Goal: Task Accomplishment & Management: Manage account settings

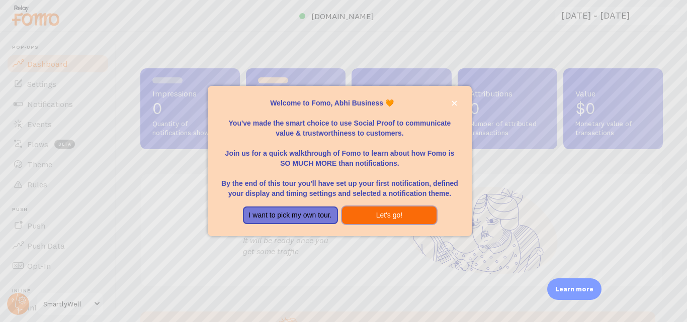
click at [383, 215] on button "Let's go!" at bounding box center [389, 216] width 95 height 18
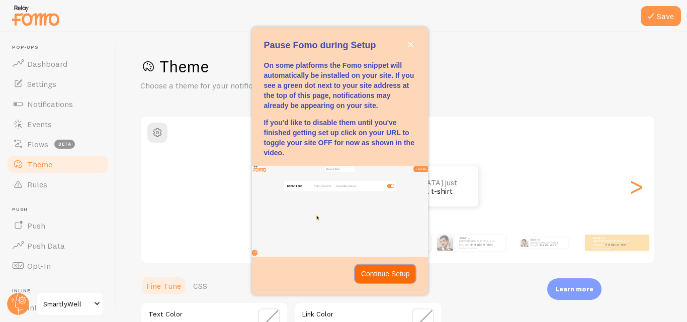
click at [381, 271] on p "Continue Setup" at bounding box center [385, 274] width 49 height 10
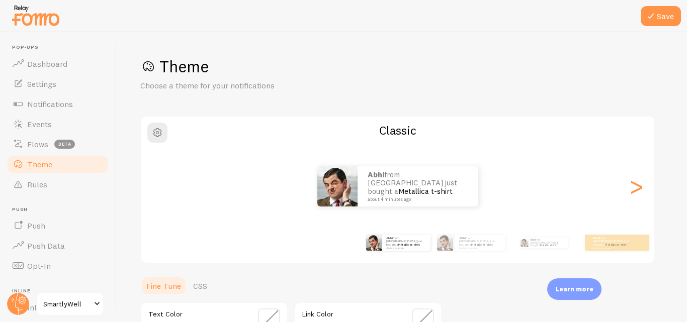
click at [63, 302] on span "SmartlyWell" at bounding box center [67, 304] width 48 height 12
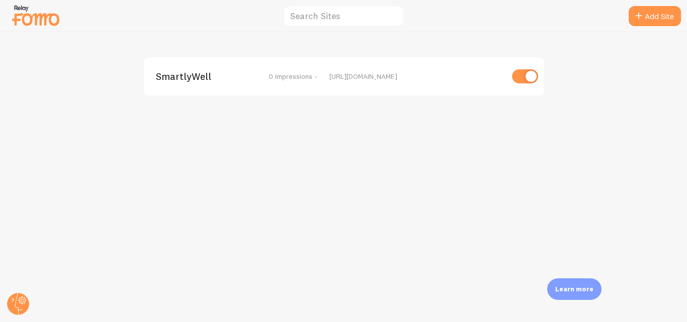
click at [531, 79] on input "checkbox" at bounding box center [525, 76] width 26 height 14
checkbox input "false"
click at [24, 300] on circle at bounding box center [18, 304] width 22 height 22
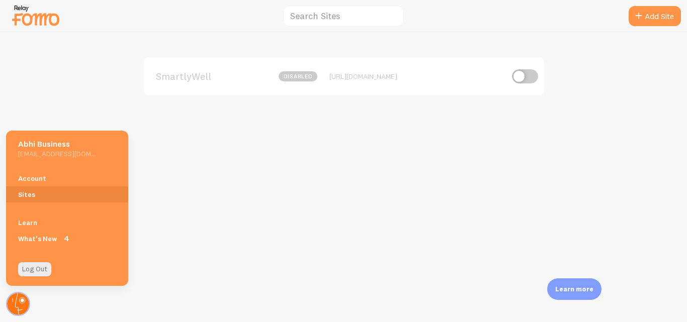
click at [24, 300] on circle at bounding box center [18, 304] width 22 height 22
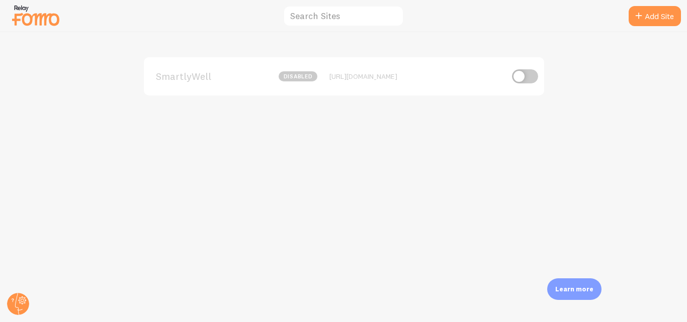
click at [50, 20] on img at bounding box center [36, 16] width 50 height 26
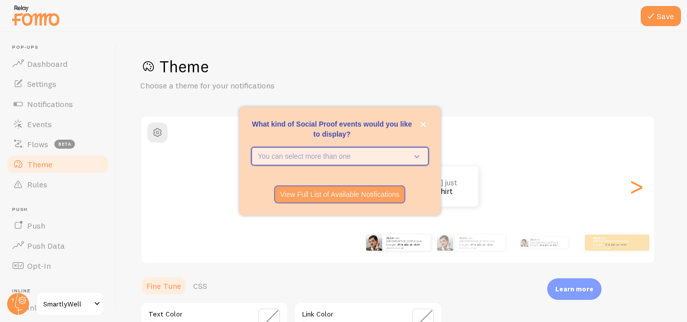
click at [417, 157] on icon "What kind of Social Proof events would you like to display?" at bounding box center [416, 156] width 5 height 3
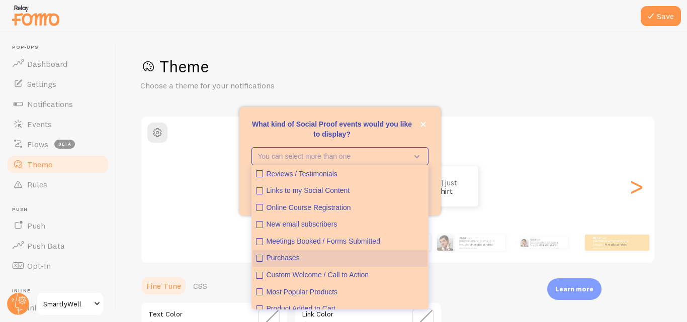
click at [259, 260] on icon "Purchases" at bounding box center [259, 259] width 4 height 4
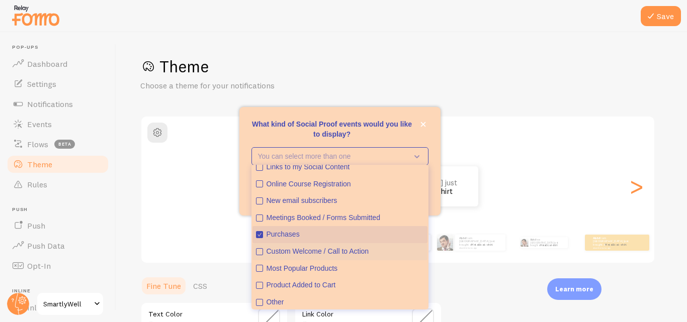
scroll to position [26, 0]
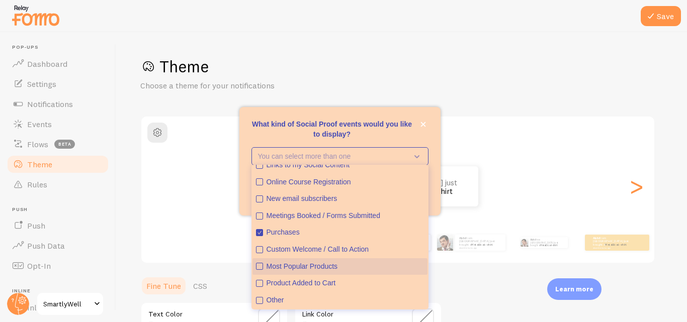
click at [260, 267] on icon "Most Popular Products" at bounding box center [259, 266] width 6 height 6
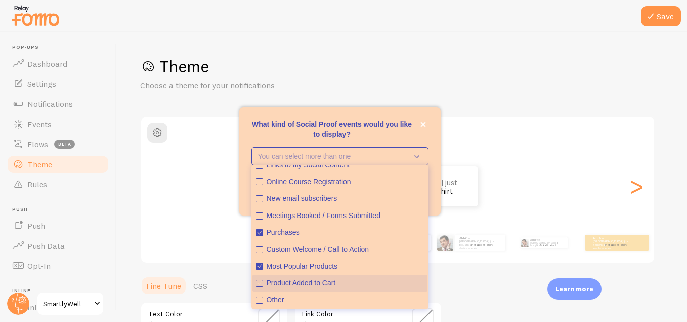
click at [257, 284] on icon "Product Added to Cart" at bounding box center [259, 284] width 6 height 6
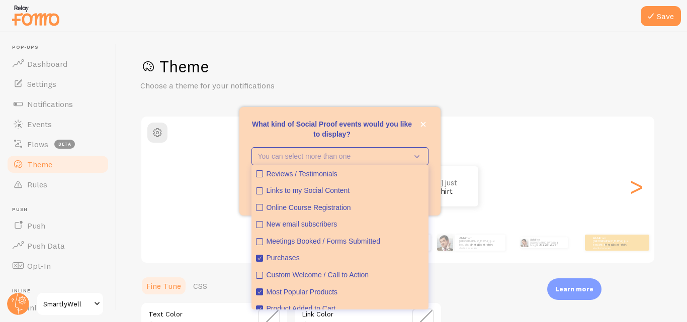
click at [228, 238] on div "Abhi from [GEOGRAPHIC_DATA] just bought a Metallica t-shirt about 4 minutes ago…" at bounding box center [397, 243] width 577 height 40
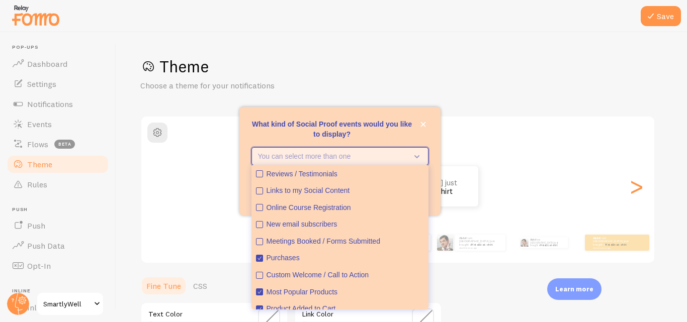
click at [328, 149] on button "You can select more than one" at bounding box center [339, 156] width 177 height 18
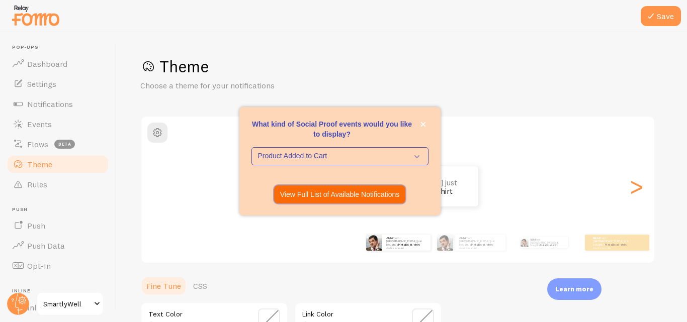
click at [346, 195] on p "View Full List of Available Notifications" at bounding box center [340, 195] width 120 height 10
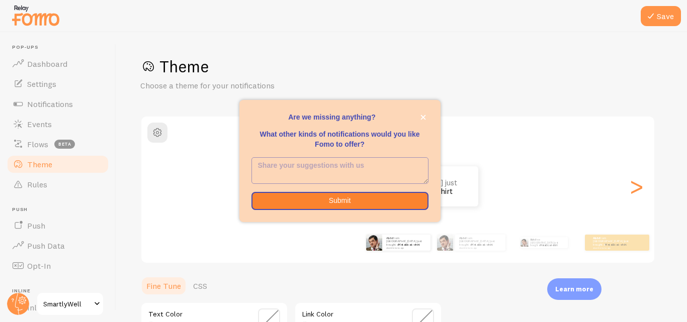
click at [424, 181] on textarea "<p>Are we missing anything? </p><p></p><p>What other kinds of notifications wou…" at bounding box center [340, 171] width 176 height 26
drag, startPoint x: 424, startPoint y: 181, endPoint x: 410, endPoint y: 170, distance: 18.3
click at [410, 170] on textarea "<p>Are we missing anything? </p><p></p><p>What other kinds of notifications wou…" at bounding box center [333, 170] width 162 height 25
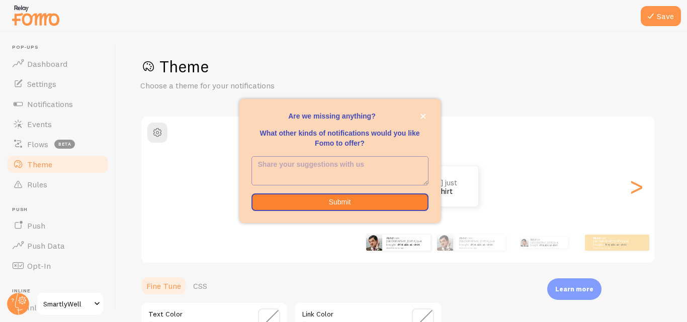
drag, startPoint x: 410, startPoint y: 179, endPoint x: 429, endPoint y: 182, distance: 19.8
click at [429, 182] on div "Are we missing anything? What other kinds of notifications would you like Fomo …" at bounding box center [339, 170] width 201 height 29
click at [423, 118] on icon "close," at bounding box center [423, 117] width 6 height 6
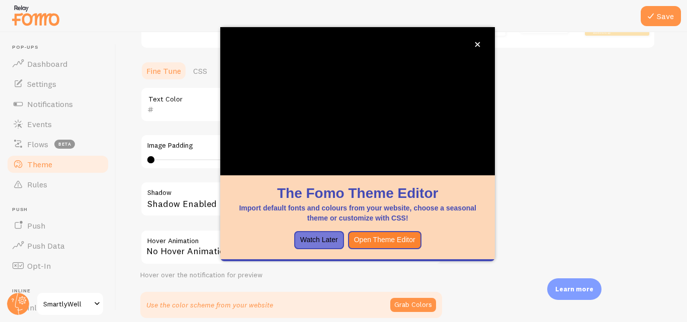
scroll to position [216, 0]
click at [131, 213] on div "Save Theme Choose a theme for your notifications Classic Abhi from [GEOGRAPHIC_…" at bounding box center [401, 177] width 571 height 290
click at [317, 232] on button "Watch Later" at bounding box center [319, 240] width 50 height 18
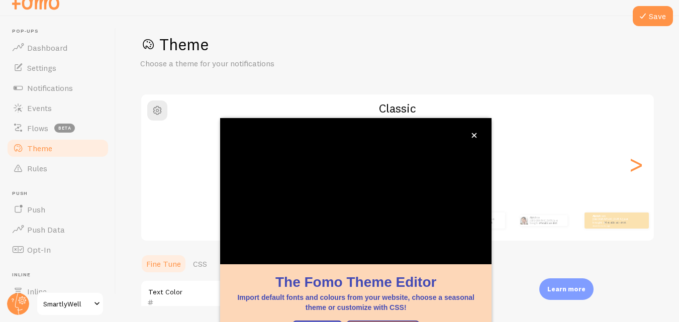
scroll to position [109, 0]
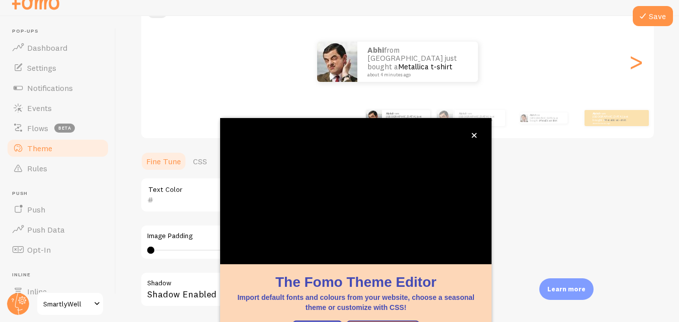
drag, startPoint x: 217, startPoint y: 171, endPoint x: 318, endPoint y: 115, distance: 115.7
click at [318, 115] on div "Theme Choose a theme for your notifications Classic Abhi from [GEOGRAPHIC_DATA]…" at bounding box center [397, 170] width 515 height 477
click at [475, 133] on icon "close," at bounding box center [475, 136] width 6 height 6
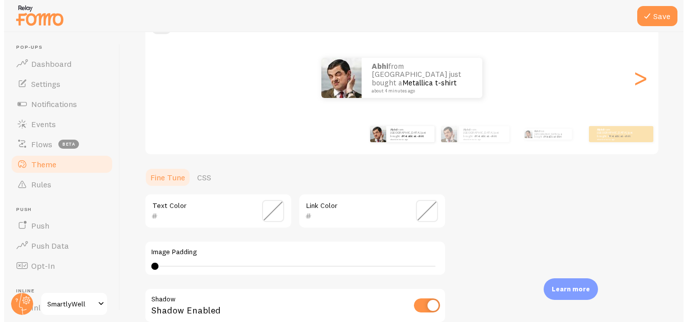
scroll to position [0, 0]
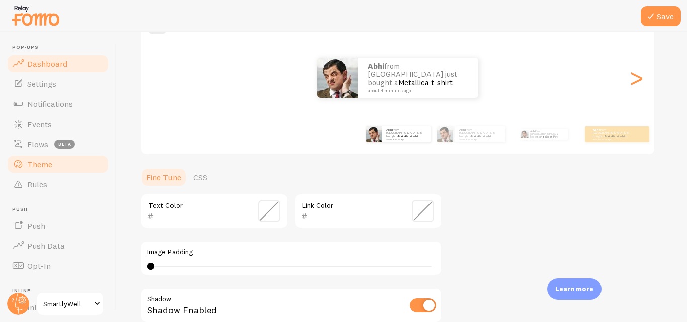
click at [65, 60] on span "Dashboard" at bounding box center [47, 64] width 40 height 10
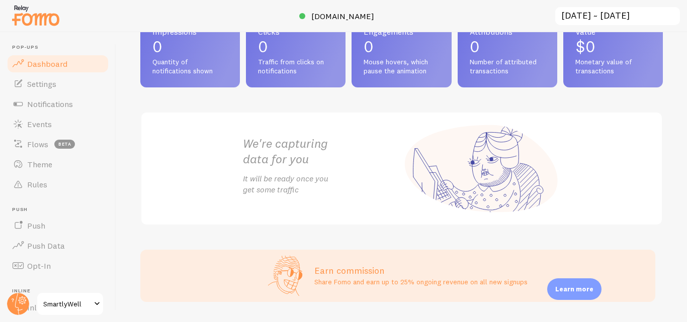
scroll to position [58, 0]
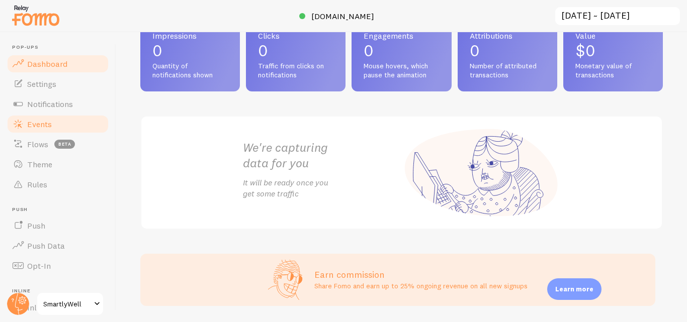
click at [46, 122] on span "Events" at bounding box center [39, 124] width 25 height 10
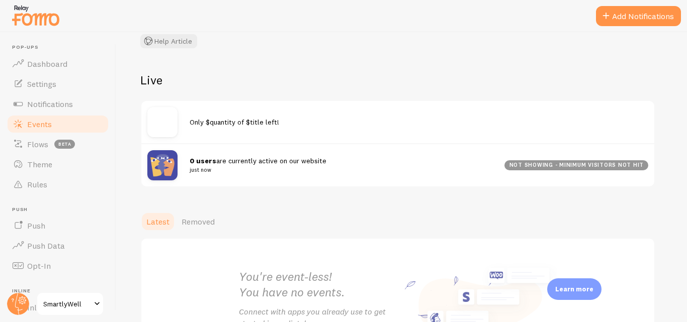
scroll to position [75, 0]
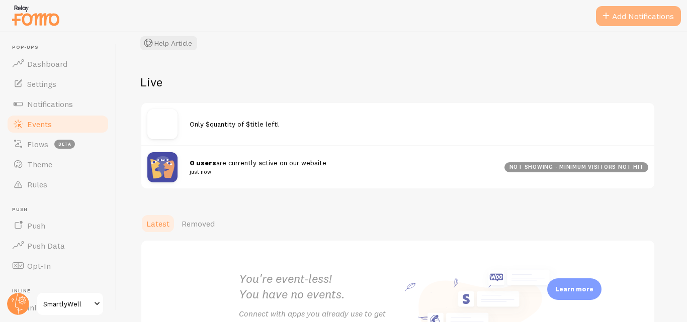
click at [634, 15] on button "Add Notifications" at bounding box center [638, 16] width 85 height 20
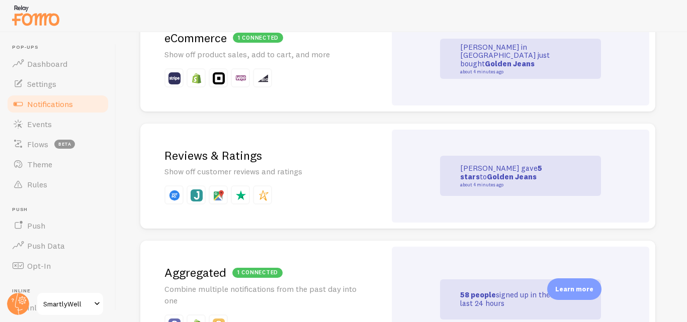
scroll to position [273, 0]
click at [245, 153] on h2 "Reviews & Ratings" at bounding box center [262, 155] width 197 height 16
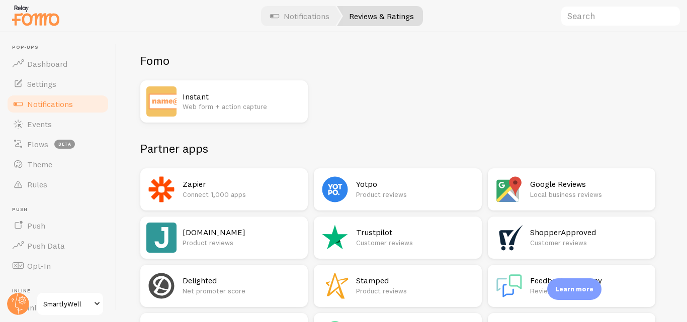
scroll to position [82, 0]
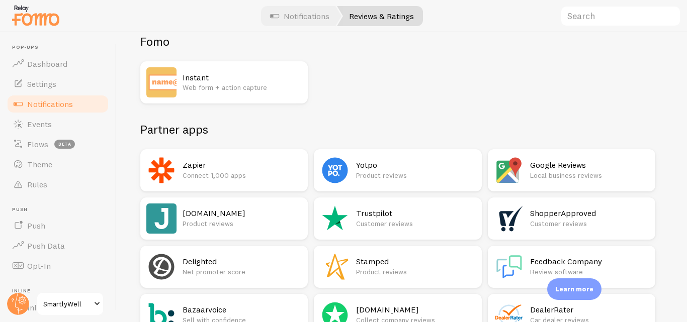
click at [206, 217] on h2 "[DOMAIN_NAME]" at bounding box center [242, 213] width 119 height 11
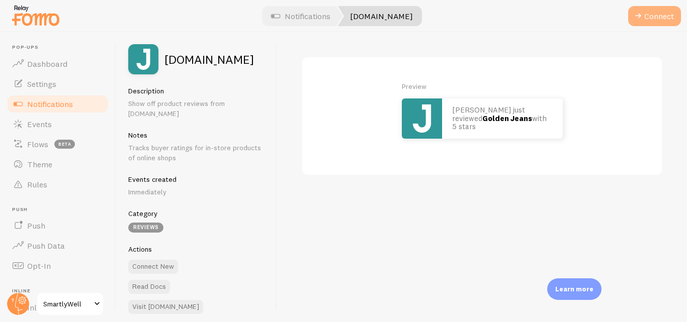
click at [650, 17] on button "Connect" at bounding box center [654, 16] width 53 height 20
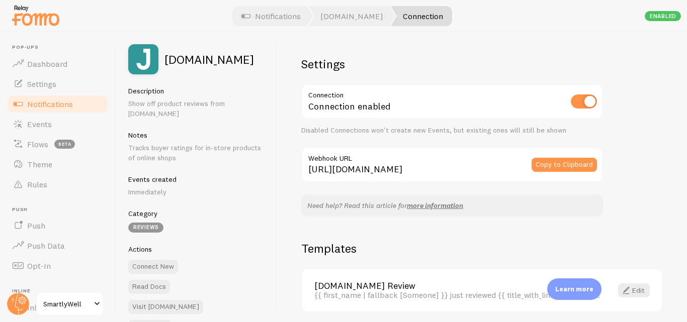
scroll to position [20, 0]
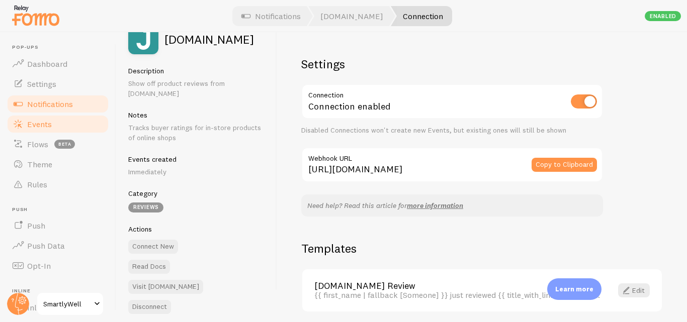
click at [49, 119] on span "Events" at bounding box center [39, 124] width 25 height 10
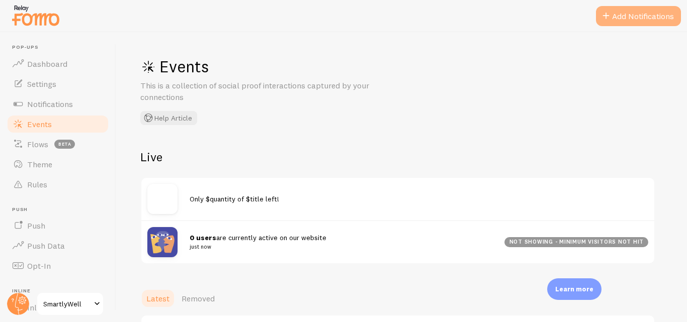
click at [629, 15] on button "Add Notifications" at bounding box center [638, 16] width 85 height 20
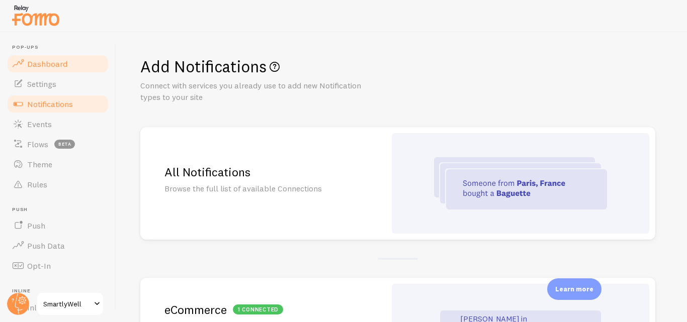
click at [59, 65] on span "Dashboard" at bounding box center [47, 64] width 40 height 10
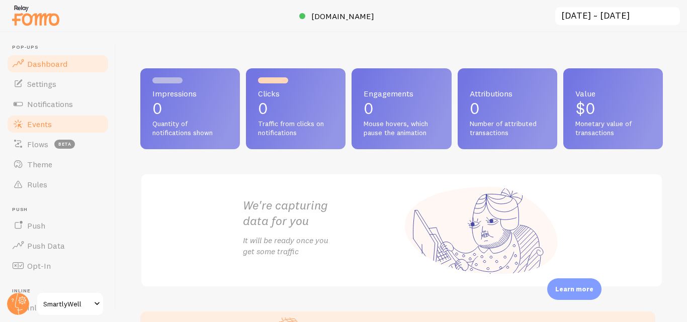
click at [42, 122] on span "Events" at bounding box center [39, 124] width 25 height 10
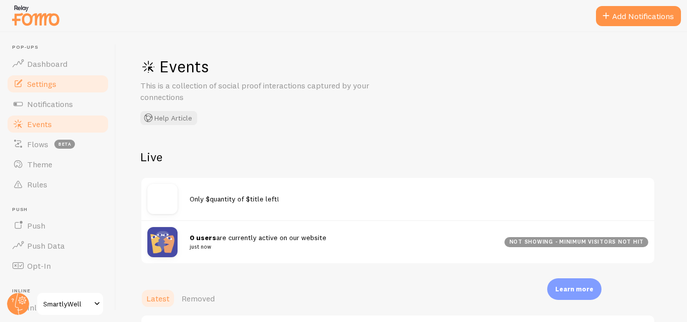
click at [48, 83] on span "Settings" at bounding box center [41, 84] width 29 height 10
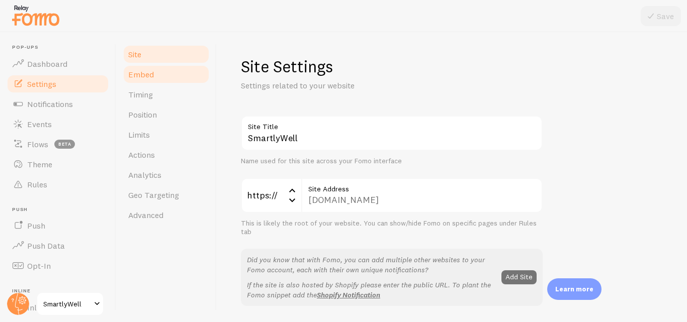
click at [158, 68] on link "Embed" at bounding box center [166, 74] width 88 height 20
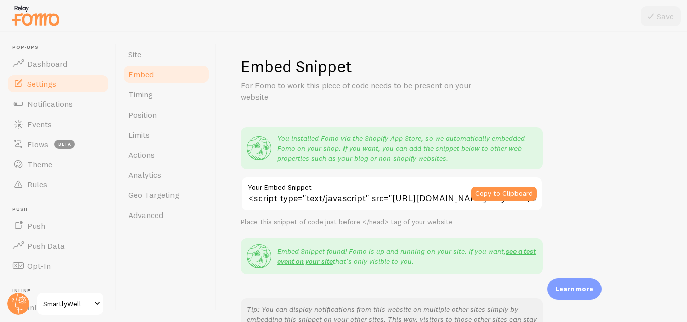
click at [158, 68] on link "Embed" at bounding box center [166, 74] width 88 height 20
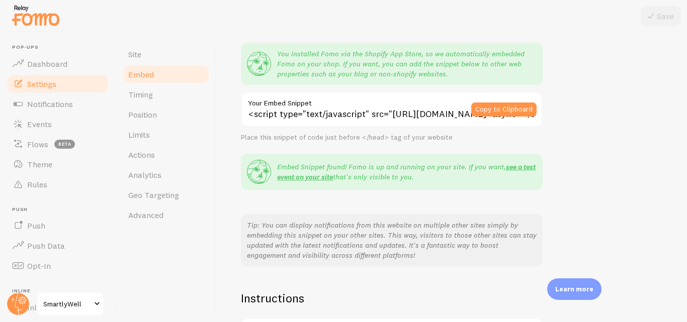
scroll to position [119, 0]
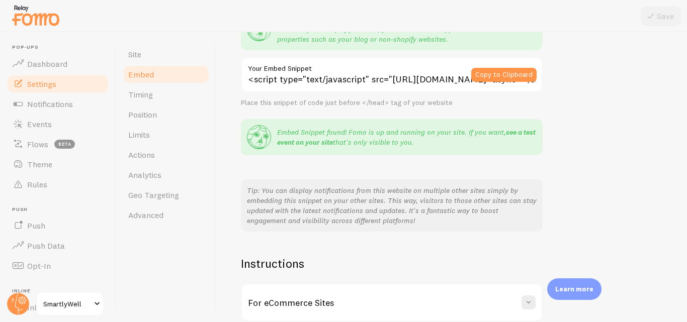
click at [300, 142] on link "see a test event on your site" at bounding box center [406, 137] width 258 height 19
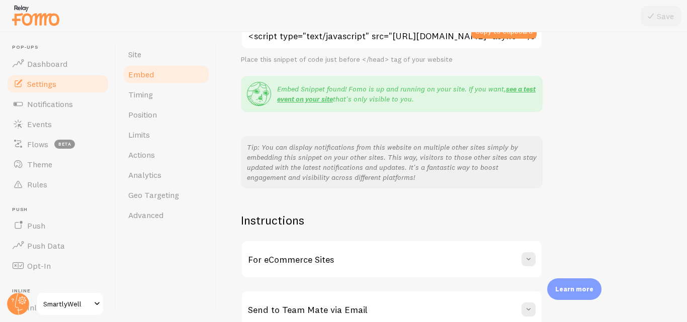
scroll to position [217, 0]
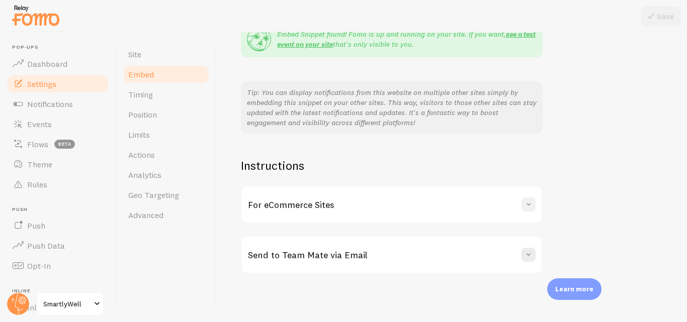
click at [531, 205] on span at bounding box center [528, 205] width 10 height 10
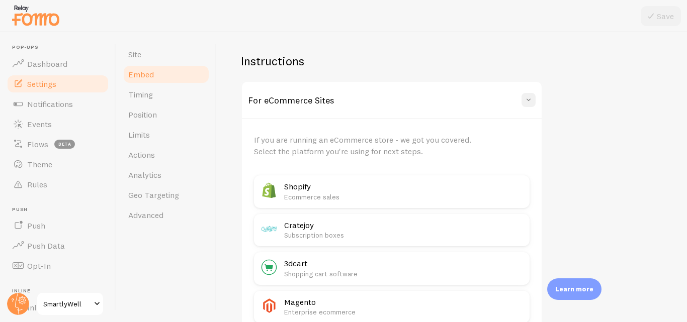
scroll to position [359, 0]
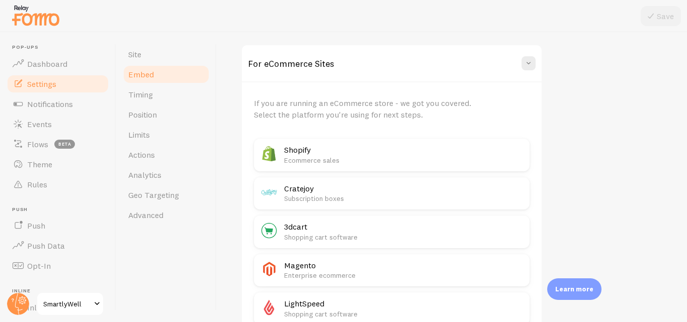
click at [282, 152] on div "Shopify Ecommerce sales" at bounding box center [392, 155] width 276 height 33
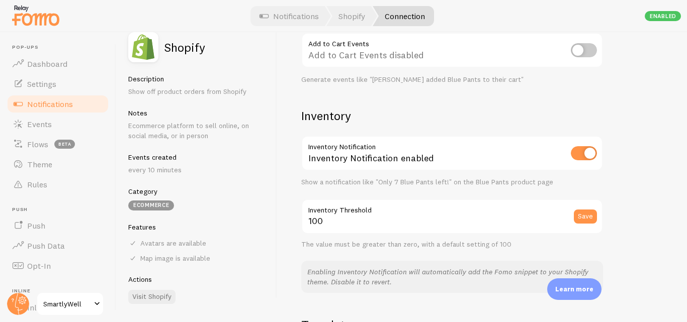
scroll to position [447, 0]
click at [586, 215] on button "Save" at bounding box center [585, 216] width 23 height 14
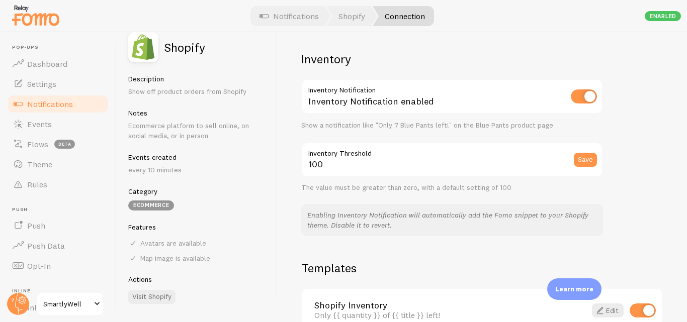
scroll to position [502, 0]
click at [69, 85] on link "Settings" at bounding box center [58, 84] width 104 height 20
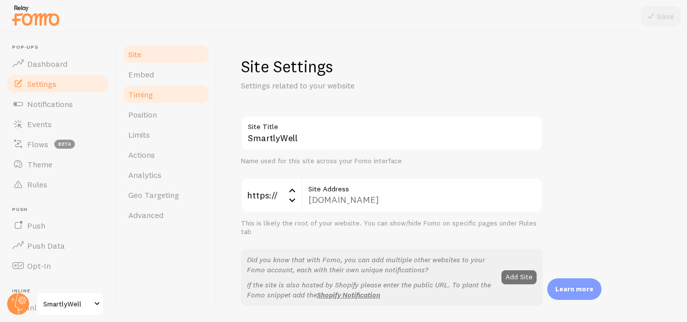
click at [152, 94] on span "Timing" at bounding box center [140, 95] width 25 height 10
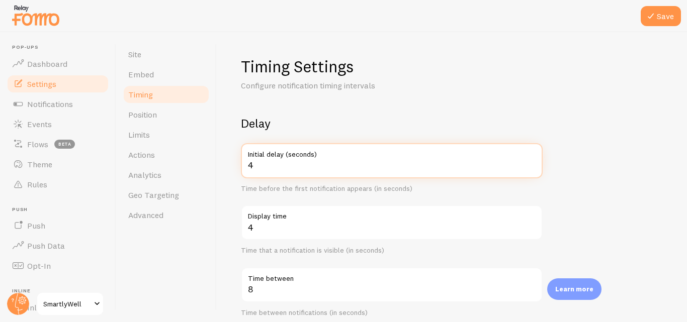
click at [530, 162] on input "4" at bounding box center [392, 160] width 302 height 35
type input "5"
click at [533, 162] on input "5" at bounding box center [392, 160] width 302 height 35
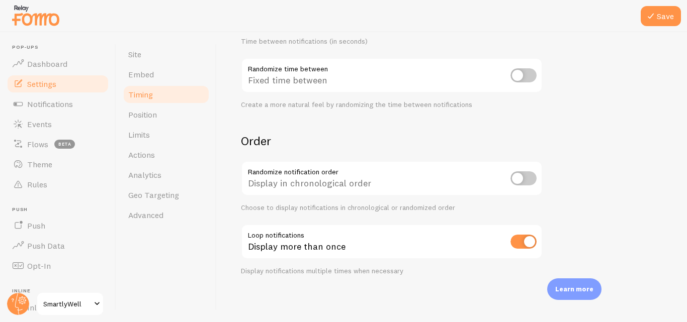
scroll to position [273, 0]
click at [154, 115] on span "Position" at bounding box center [142, 115] width 29 height 10
click at [656, 15] on icon at bounding box center [651, 16] width 12 height 12
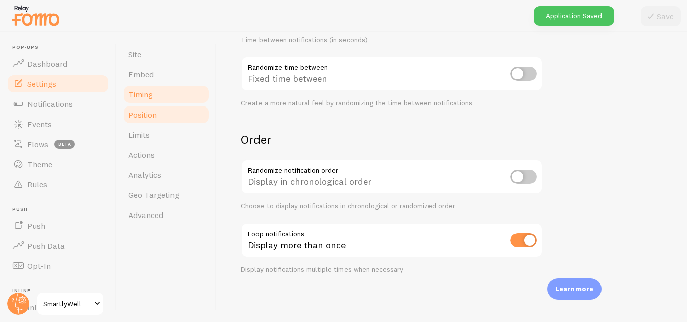
click at [166, 115] on link "Position" at bounding box center [166, 115] width 88 height 20
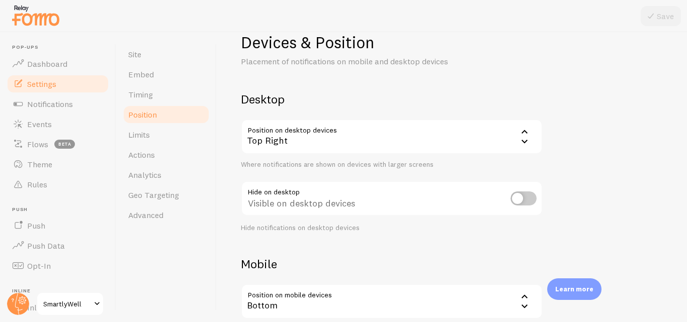
scroll to position [24, 0]
click at [524, 133] on icon at bounding box center [524, 132] width 12 height 12
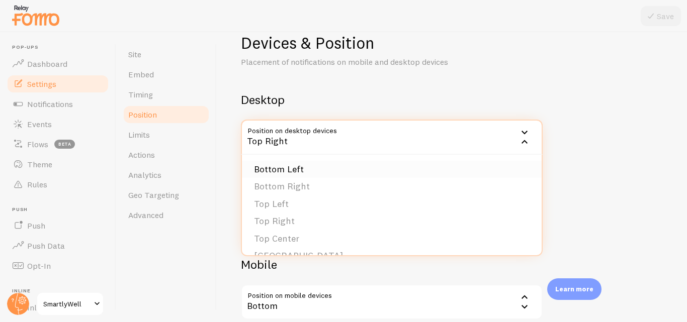
click at [296, 171] on li "Bottom Left" at bounding box center [392, 170] width 300 height 18
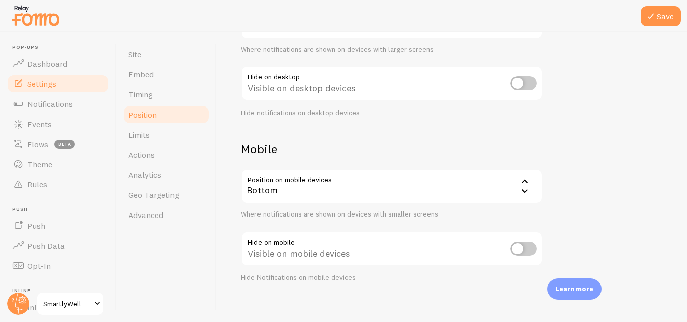
scroll to position [148, 0]
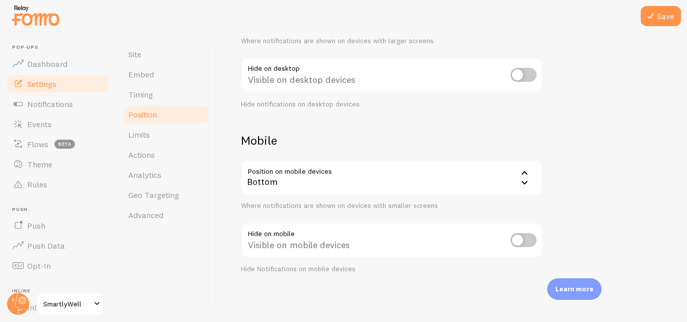
click at [525, 172] on icon at bounding box center [524, 173] width 6 height 4
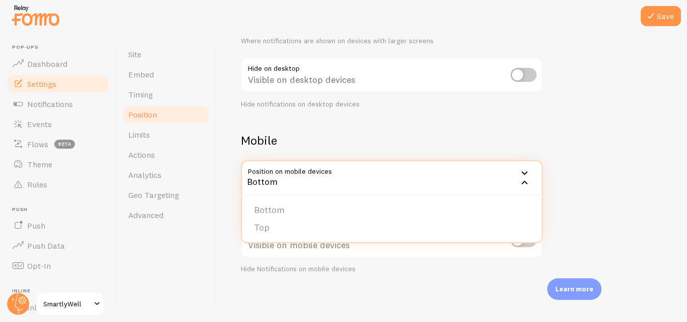
click at [525, 172] on icon at bounding box center [524, 173] width 12 height 12
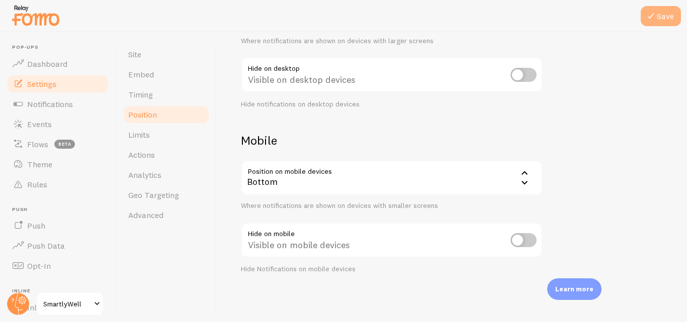
click at [658, 17] on button "Save" at bounding box center [661, 16] width 40 height 20
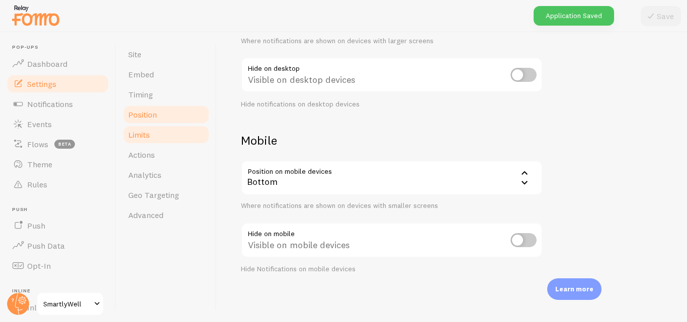
click at [148, 133] on span "Limits" at bounding box center [139, 135] width 22 height 10
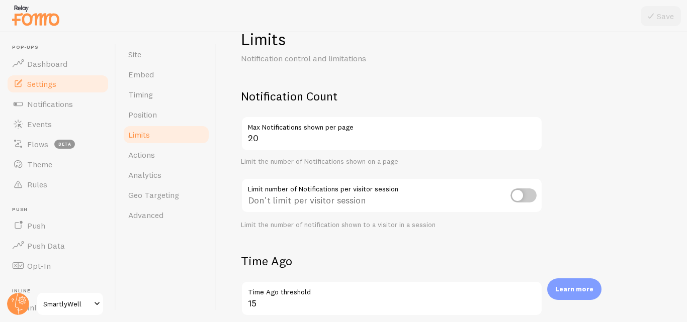
scroll to position [27, 0]
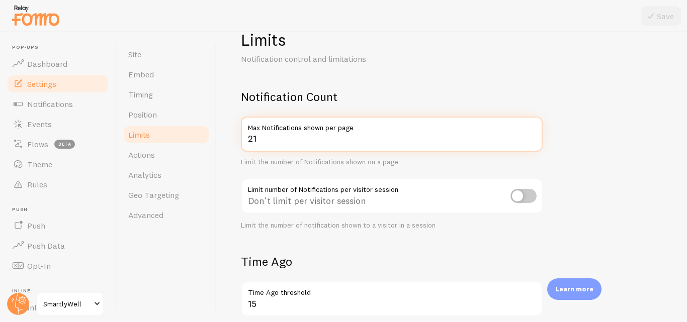
click at [531, 137] on input "21" at bounding box center [392, 134] width 302 height 35
click at [532, 141] on input "20" at bounding box center [392, 134] width 302 height 35
click at [532, 141] on input "19" at bounding box center [392, 134] width 302 height 35
click at [532, 141] on input "18" at bounding box center [392, 134] width 302 height 35
click at [532, 141] on input "17" at bounding box center [392, 134] width 302 height 35
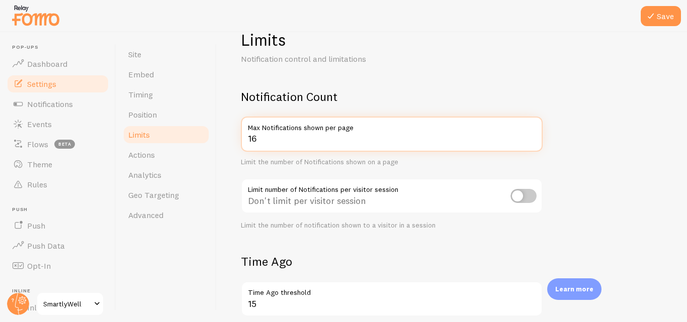
click at [532, 141] on input "16" at bounding box center [392, 134] width 302 height 35
type input "15"
click at [532, 141] on input "15" at bounding box center [392, 134] width 302 height 35
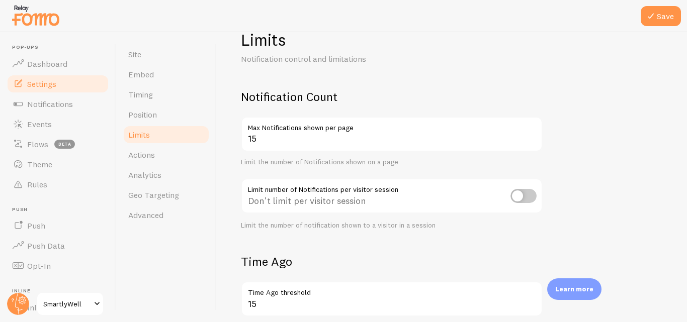
click at [476, 173] on div "Notification Count 15 Max Notifications shown per page Limit the number of Noti…" at bounding box center [392, 159] width 302 height 141
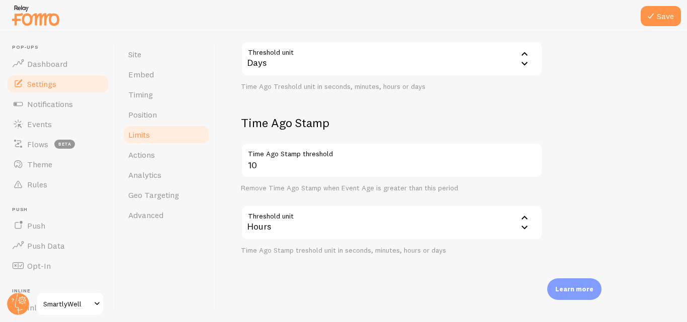
scroll to position [330, 0]
click at [663, 19] on button "Save" at bounding box center [661, 16] width 40 height 20
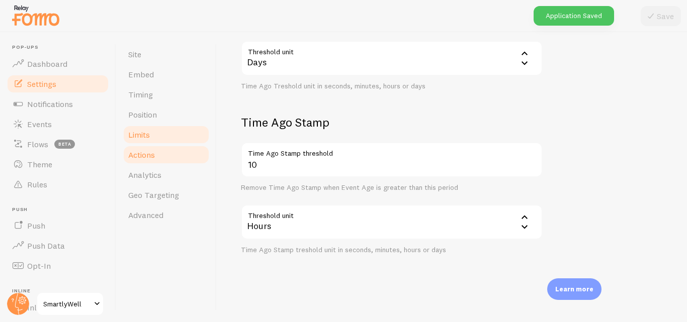
click at [156, 154] on link "Actions" at bounding box center [166, 155] width 88 height 20
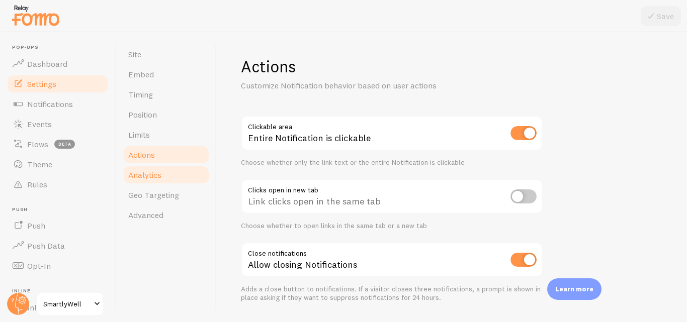
click at [173, 172] on link "Analytics" at bounding box center [166, 175] width 88 height 20
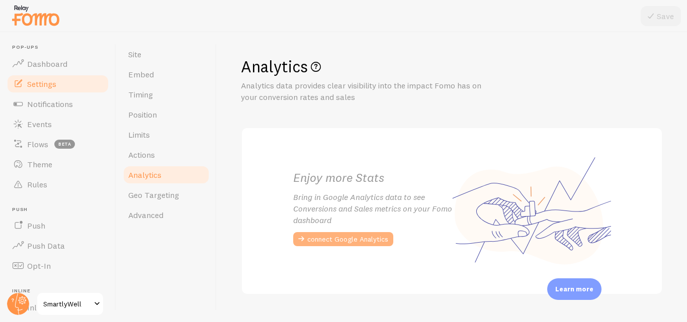
click at [330, 238] on button "connect Google Analytics" at bounding box center [343, 239] width 100 height 14
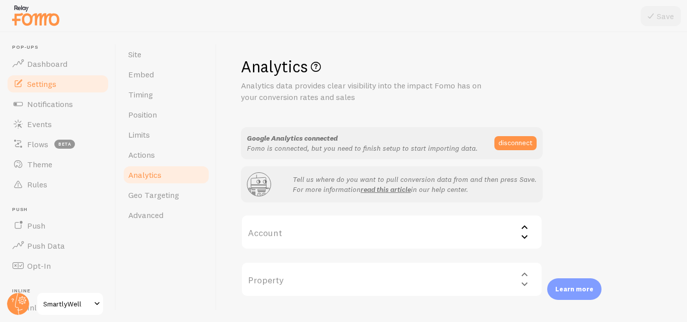
scroll to position [23, 0]
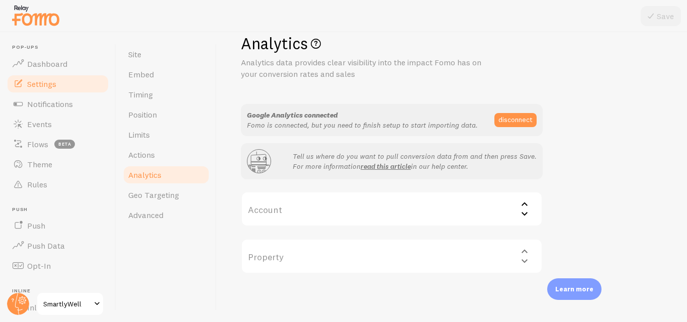
click at [526, 204] on icon at bounding box center [524, 204] width 6 height 4
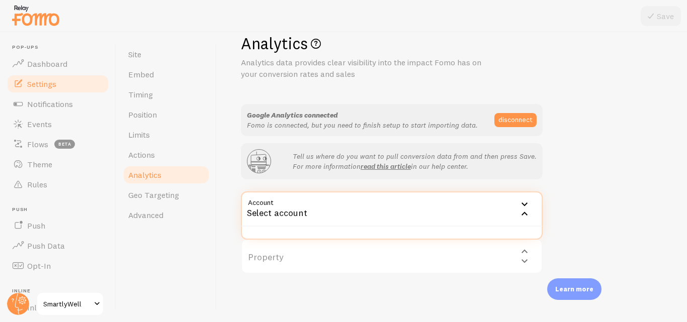
click at [288, 211] on div "Select account" at bounding box center [392, 209] width 302 height 35
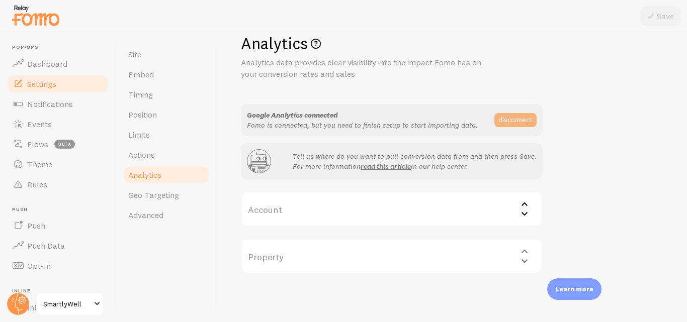
click at [512, 121] on button "disconnect" at bounding box center [515, 120] width 42 height 14
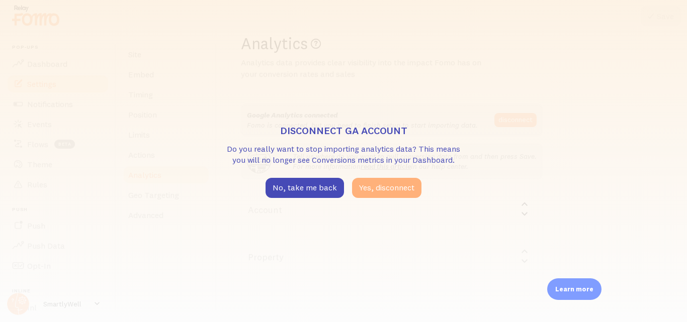
click at [378, 191] on button "Yes, disconnect" at bounding box center [386, 188] width 69 height 20
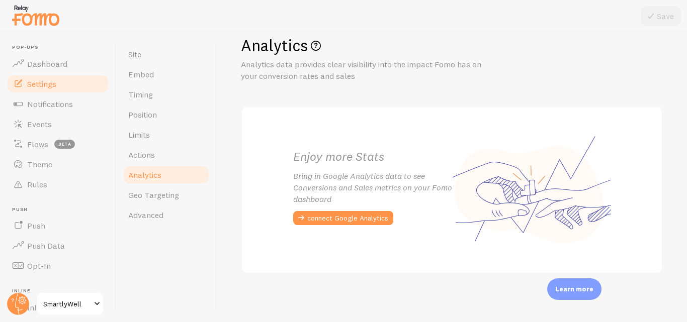
scroll to position [21, 0]
click at [154, 194] on span "Geo Targeting" at bounding box center [153, 195] width 51 height 10
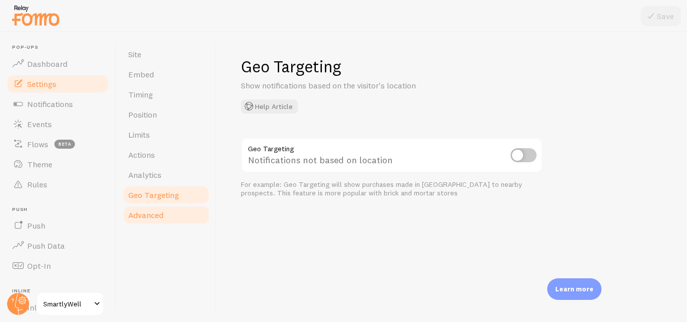
click at [155, 216] on span "Advanced" at bounding box center [145, 215] width 35 height 10
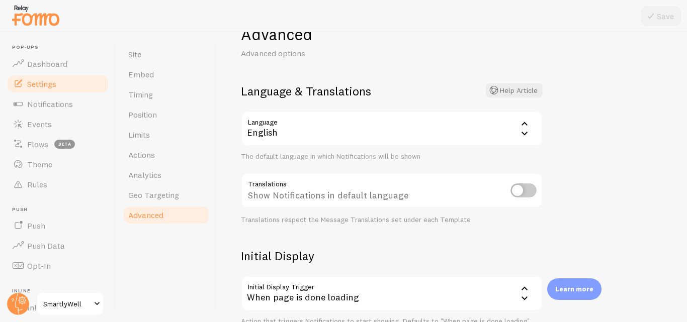
scroll to position [33, 0]
click at [519, 192] on input "checkbox" at bounding box center [523, 190] width 26 height 14
checkbox input "true"
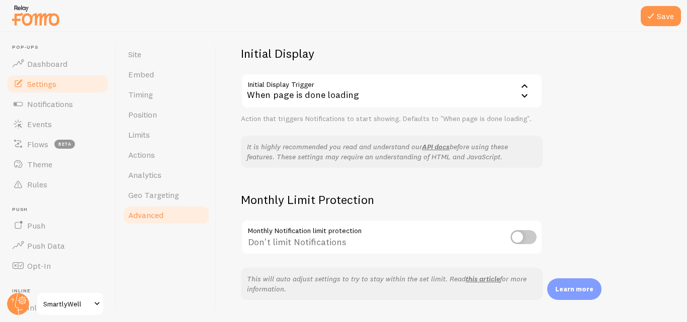
scroll to position [261, 0]
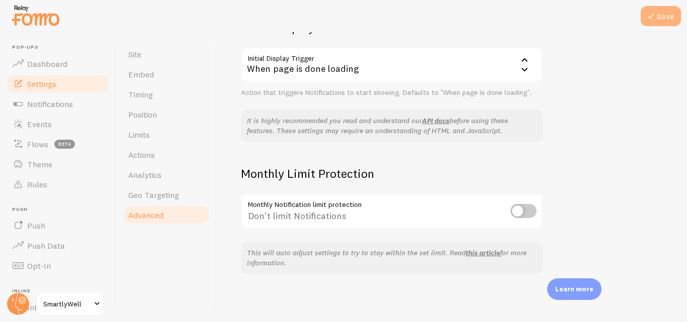
click at [663, 15] on button "Save" at bounding box center [661, 16] width 40 height 20
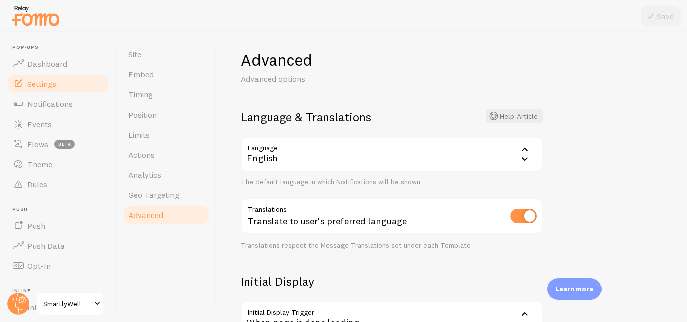
scroll to position [0, 0]
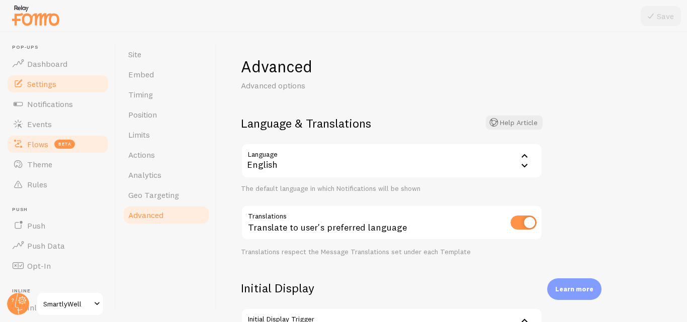
click at [32, 145] on span "Flows" at bounding box center [37, 144] width 21 height 10
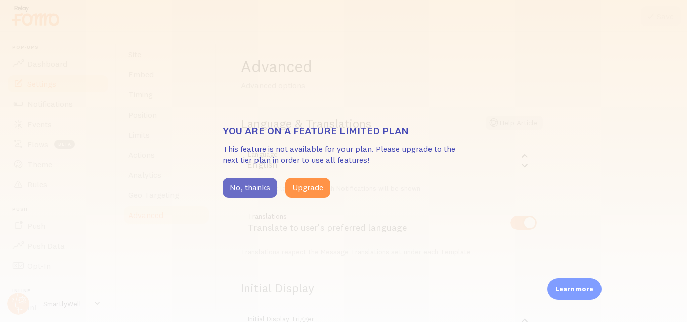
click at [250, 190] on button "No, thanks" at bounding box center [250, 188] width 54 height 20
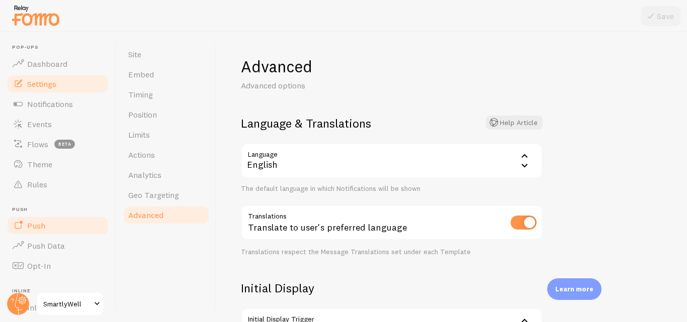
click at [34, 225] on span "Push" at bounding box center [36, 226] width 18 height 10
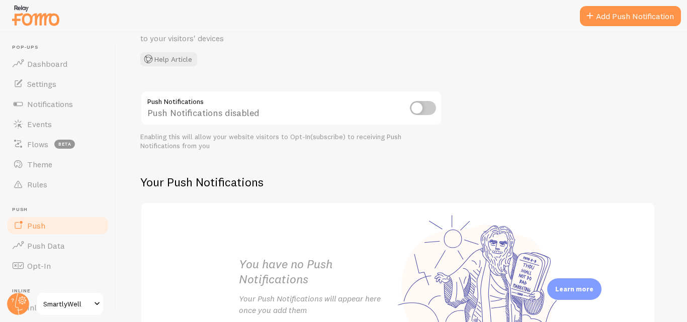
scroll to position [70, 0]
click at [50, 244] on span "Push Data" at bounding box center [46, 246] width 38 height 10
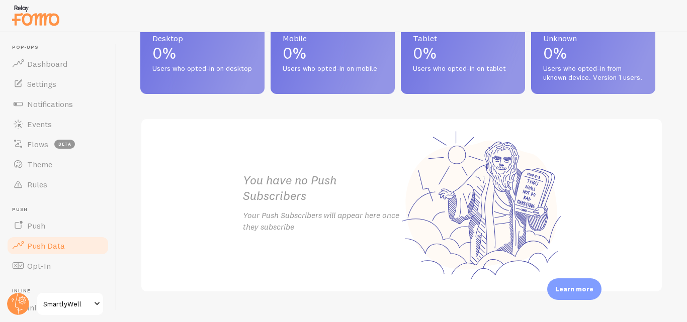
scroll to position [537, 0]
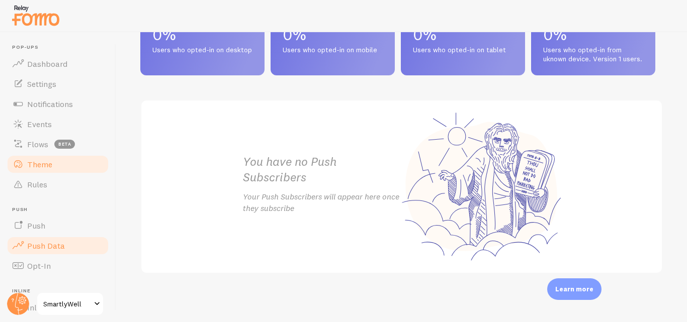
click at [32, 165] on span "Theme" at bounding box center [39, 164] width 25 height 10
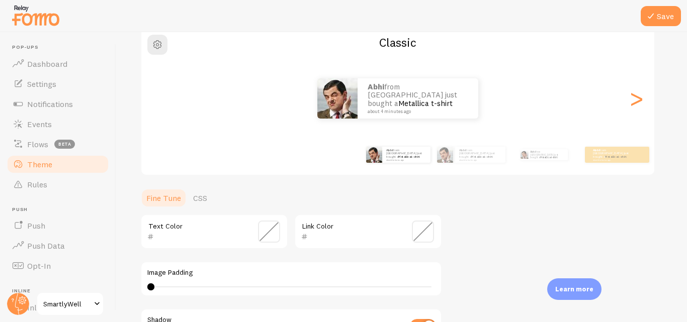
scroll to position [89, 0]
click at [636, 101] on div ">" at bounding box center [636, 98] width 12 height 72
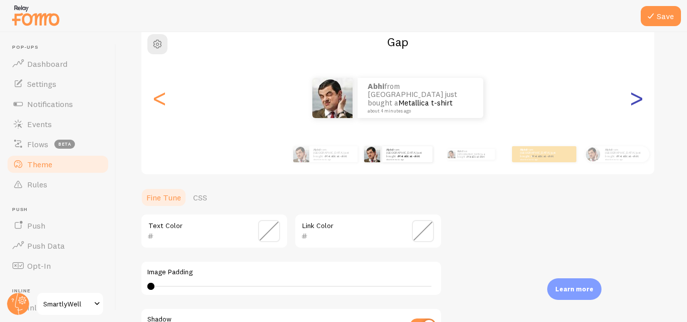
click at [636, 101] on div ">" at bounding box center [636, 98] width 12 height 72
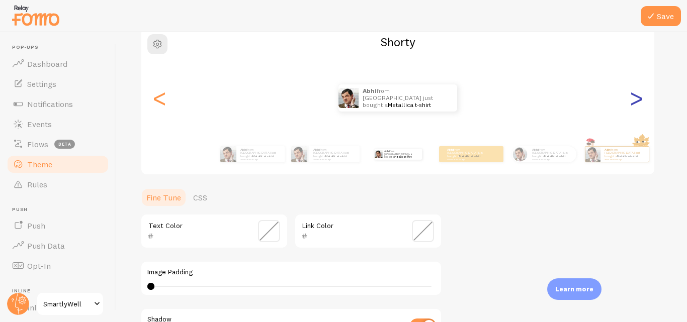
click at [639, 98] on div ">" at bounding box center [636, 98] width 12 height 72
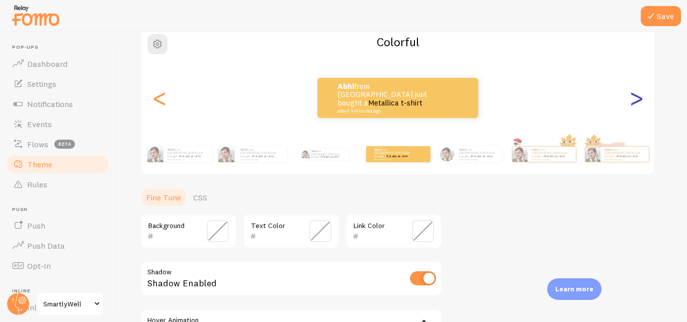
click at [639, 98] on div ">" at bounding box center [636, 98] width 12 height 72
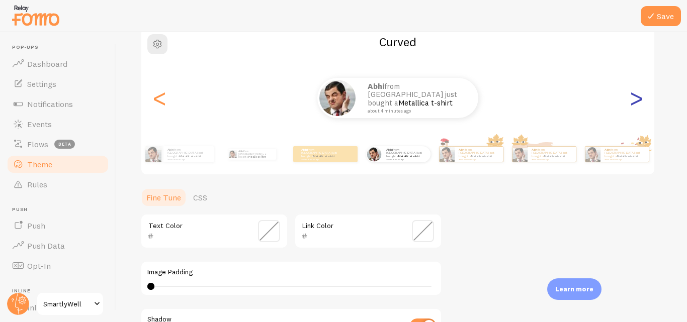
click at [639, 98] on div ">" at bounding box center [636, 98] width 12 height 72
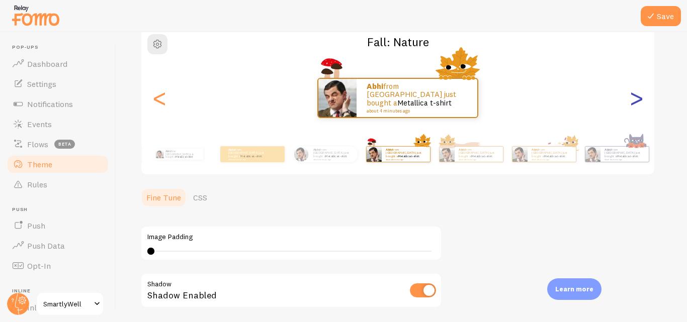
type input "0"
click at [263, 158] on small "about 4 minutes ago" at bounding box center [247, 159] width 39 height 2
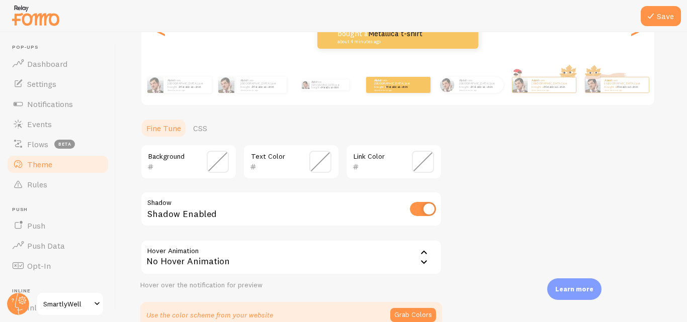
scroll to position [159, 0]
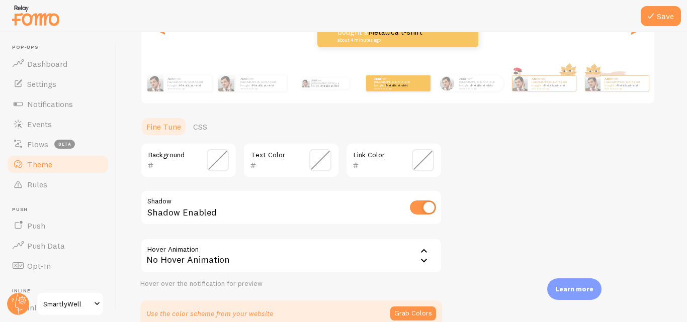
click at [220, 162] on span at bounding box center [218, 160] width 22 height 22
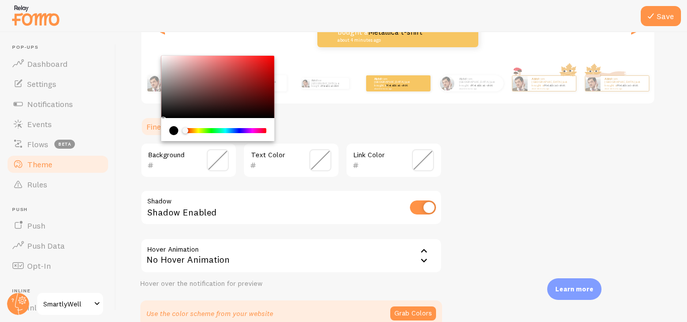
click at [195, 130] on div "Chrome color picker" at bounding box center [226, 130] width 80 height 5
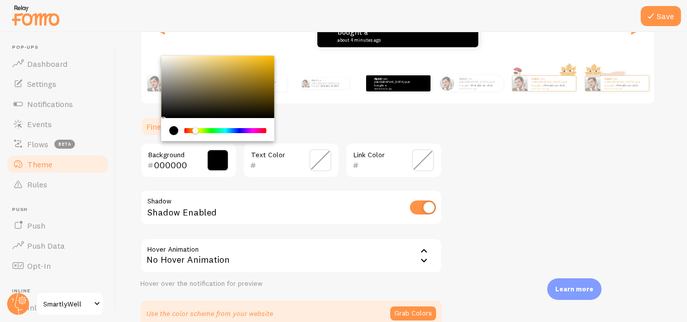
click at [267, 64] on div "Chrome color picker" at bounding box center [217, 87] width 113 height 62
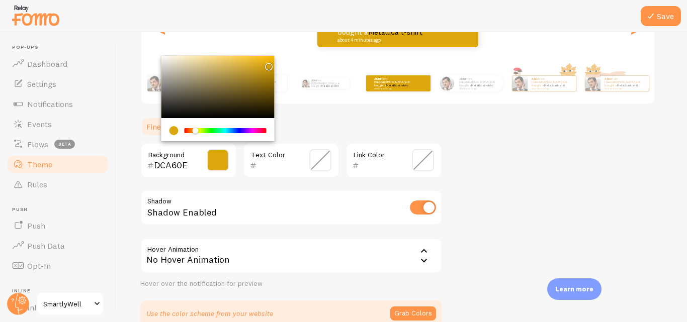
click at [167, 63] on div "Chrome color picker" at bounding box center [217, 87] width 113 height 62
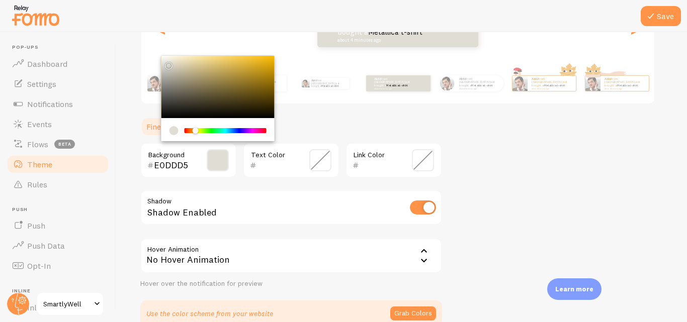
click at [212, 57] on div "Chrome color picker" at bounding box center [217, 87] width 113 height 62
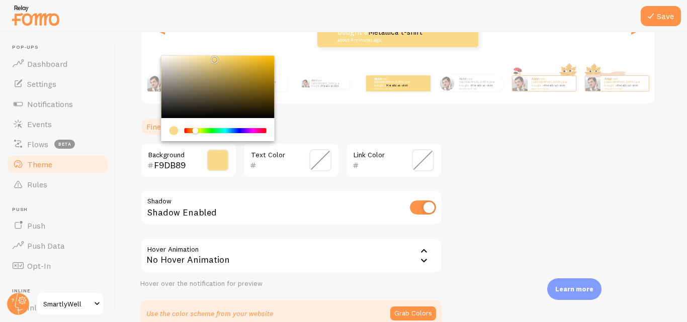
click at [247, 61] on div "Chrome color picker" at bounding box center [217, 87] width 113 height 62
type input "EBBC39"
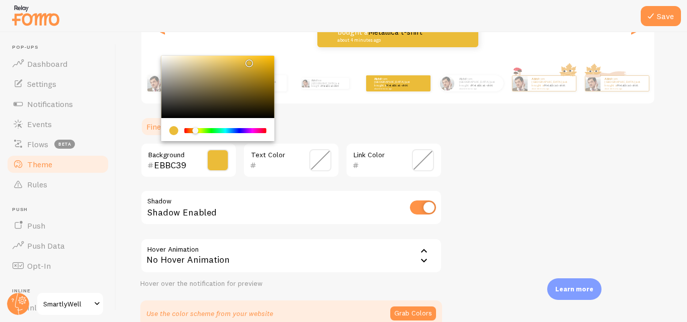
click at [315, 160] on span at bounding box center [320, 160] width 22 height 22
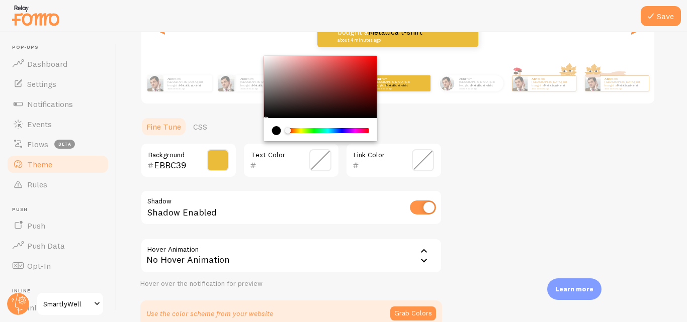
click at [237, 119] on ul "Fine Tune CSS" at bounding box center [291, 127] width 302 height 20
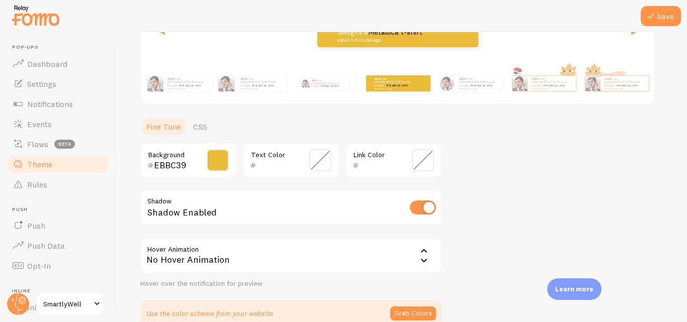
click at [417, 157] on span at bounding box center [423, 160] width 22 height 22
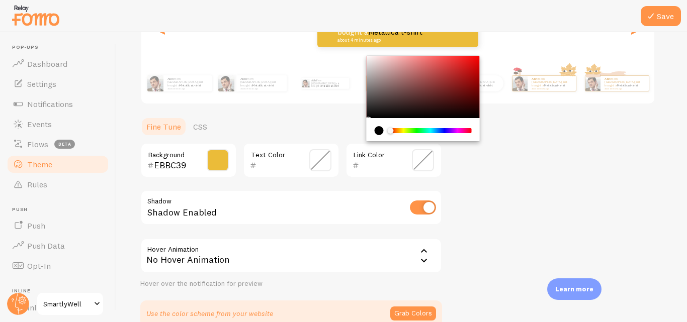
click at [428, 115] on div "Chrome color picker" at bounding box center [423, 87] width 113 height 62
type input "0F0707"
click at [457, 168] on div "Theme Choose a theme for your notifications Colorful Abhi from [GEOGRAPHIC_DATA…" at bounding box center [401, 112] width 522 height 430
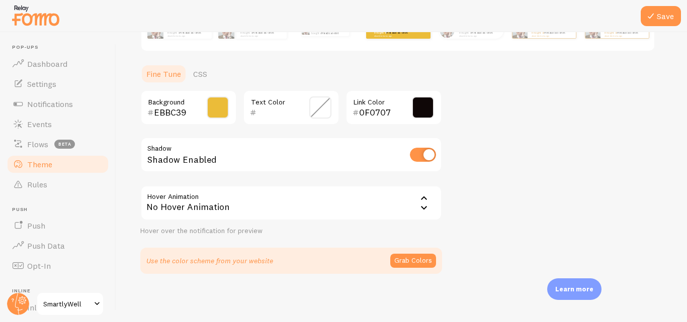
scroll to position [166, 0]
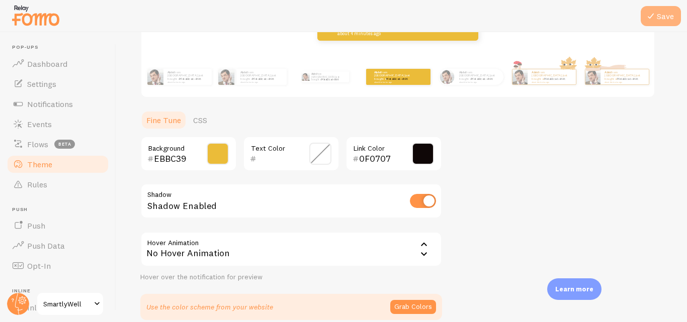
click at [656, 18] on icon at bounding box center [651, 16] width 12 height 12
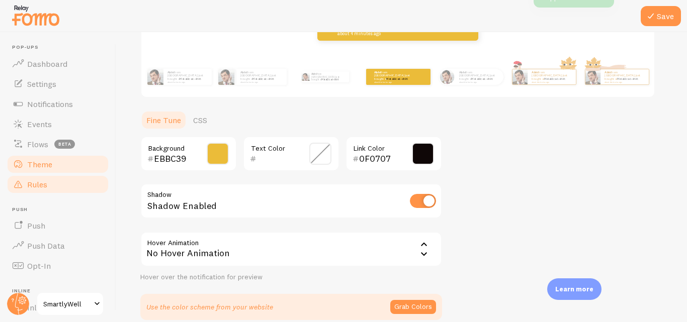
click at [34, 183] on span "Rules" at bounding box center [37, 185] width 20 height 10
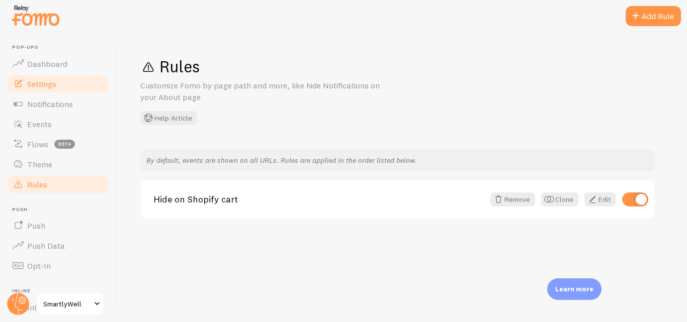
click at [49, 81] on span "Settings" at bounding box center [41, 84] width 29 height 10
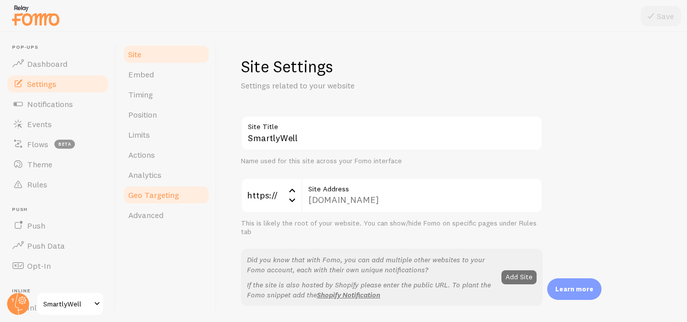
click at [158, 198] on span "Geo Targeting" at bounding box center [153, 195] width 51 height 10
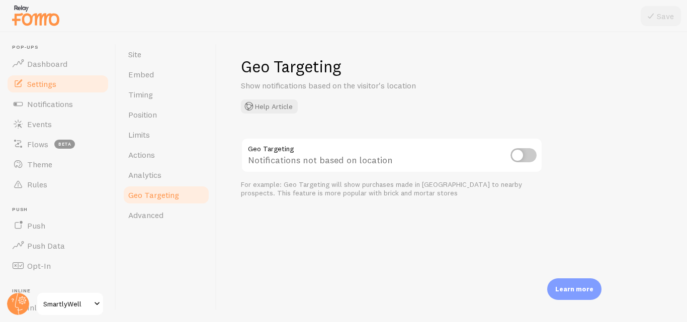
click at [517, 156] on input "checkbox" at bounding box center [523, 155] width 26 height 14
checkbox input "true"
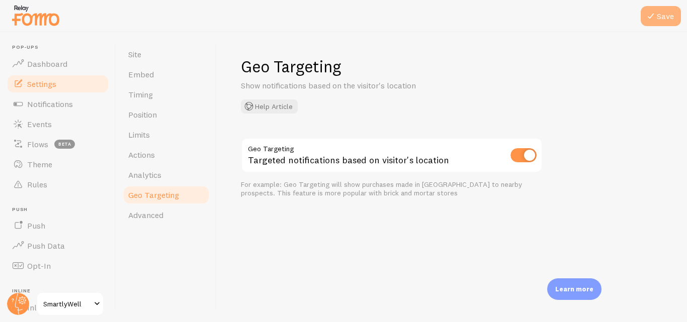
click at [654, 18] on icon at bounding box center [651, 16] width 12 height 12
click at [71, 301] on span "SmartlyWell" at bounding box center [67, 304] width 48 height 12
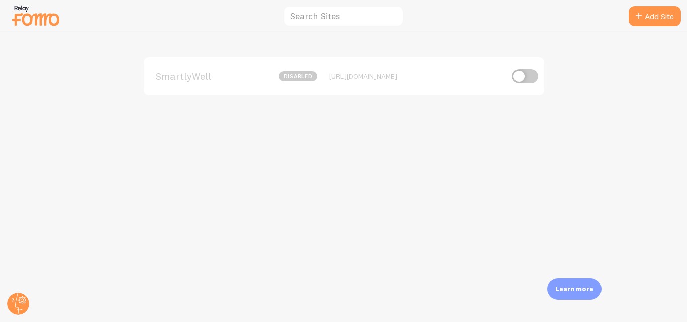
click at [520, 76] on input "checkbox" at bounding box center [525, 76] width 26 height 14
checkbox input "true"
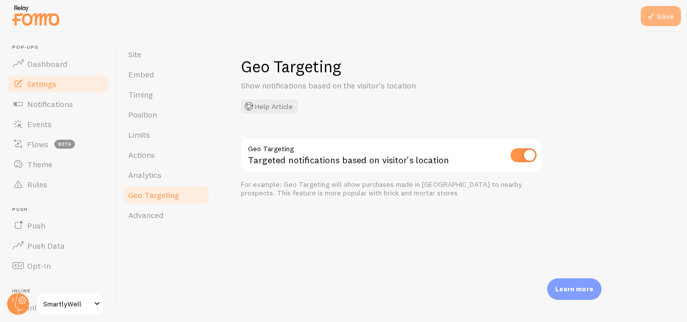
click at [660, 13] on button "Save" at bounding box center [661, 16] width 40 height 20
click at [140, 132] on span "Limits" at bounding box center [139, 135] width 22 height 10
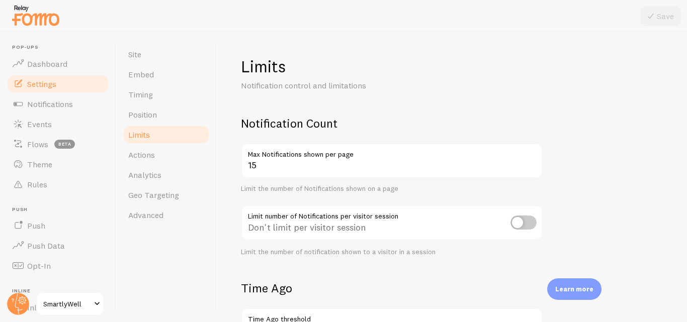
click at [518, 224] on input "checkbox" at bounding box center [523, 223] width 26 height 14
checkbox input "true"
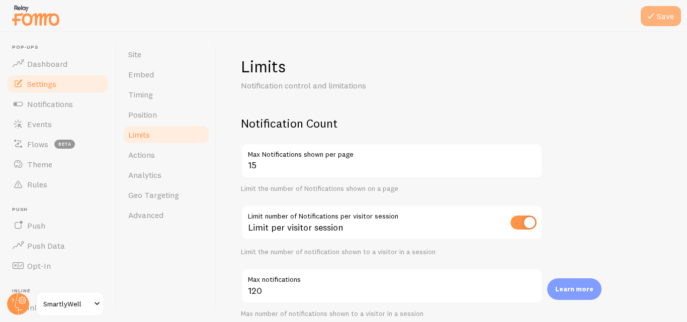
click at [664, 16] on button "Save" at bounding box center [661, 16] width 40 height 20
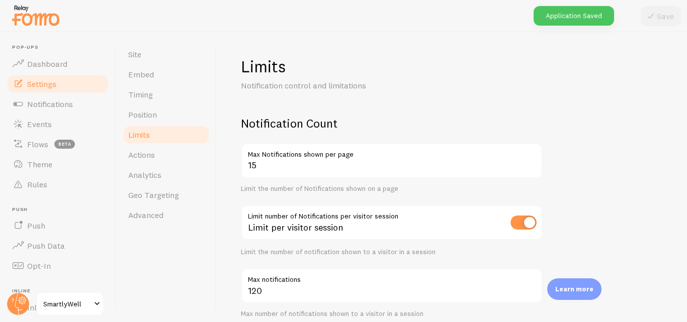
scroll to position [92, 0]
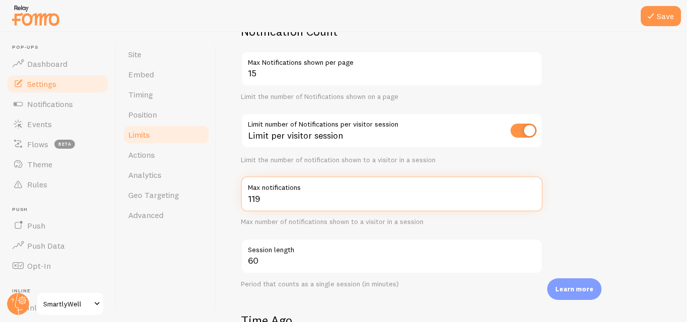
click at [532, 202] on input "119" at bounding box center [392, 193] width 302 height 35
click at [532, 202] on input "118" at bounding box center [392, 193] width 302 height 35
click at [532, 202] on input "117" at bounding box center [392, 193] width 302 height 35
click at [532, 202] on input "116" at bounding box center [392, 193] width 302 height 35
click at [532, 202] on input "115" at bounding box center [392, 193] width 302 height 35
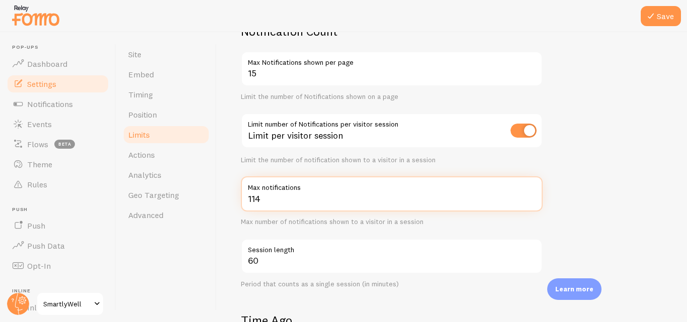
click at [532, 202] on input "114" at bounding box center [392, 193] width 302 height 35
click at [532, 202] on input "113" at bounding box center [392, 193] width 302 height 35
click at [532, 202] on input "112" at bounding box center [392, 193] width 302 height 35
click at [532, 202] on input "111" at bounding box center [392, 193] width 302 height 35
click at [532, 202] on input "110" at bounding box center [392, 193] width 302 height 35
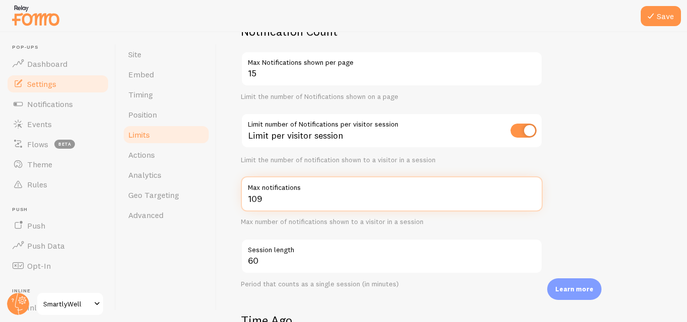
click at [532, 202] on input "109" at bounding box center [392, 193] width 302 height 35
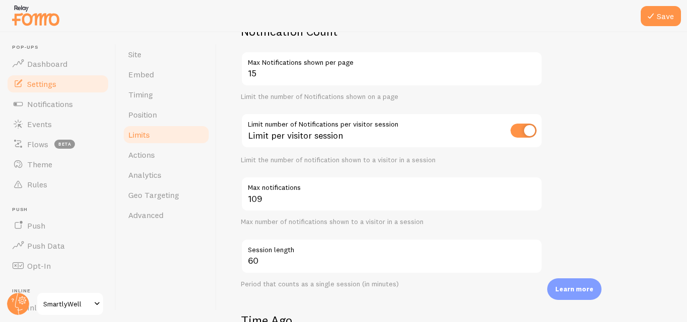
click at [489, 181] on label "Max notifications" at bounding box center [392, 184] width 302 height 17
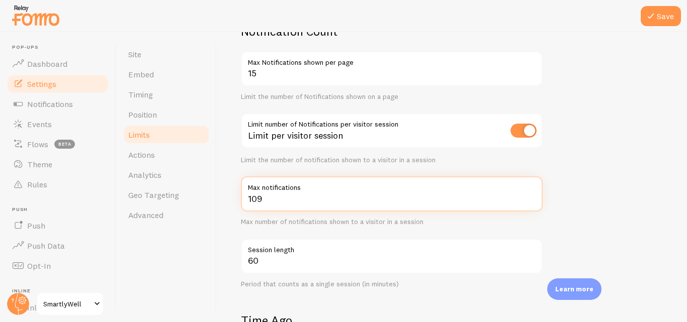
click at [489, 181] on input "109" at bounding box center [392, 193] width 302 height 35
type input "1"
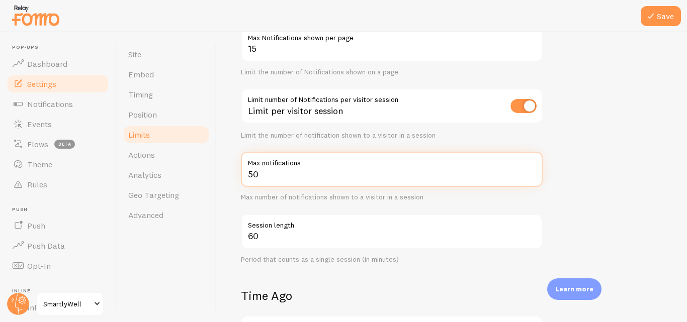
type input "50"
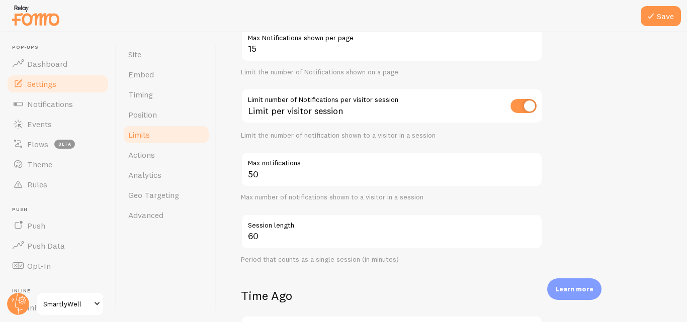
click at [502, 199] on div "Max number of notifications shown to a visitor in a session" at bounding box center [392, 197] width 302 height 9
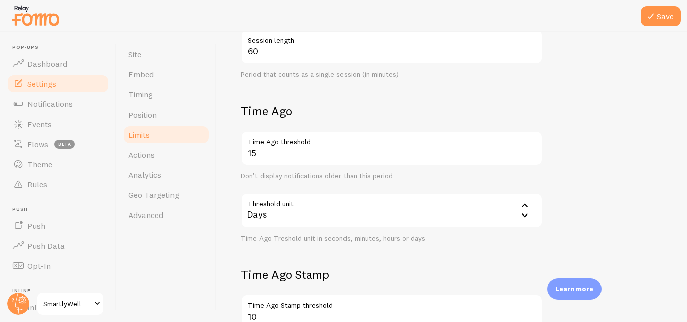
scroll to position [305, 0]
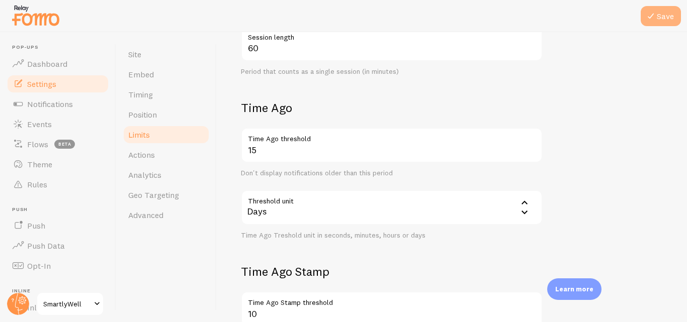
click at [664, 16] on button "Save" at bounding box center [661, 16] width 40 height 20
click at [198, 40] on div "Site Embed Timing Position Limits Actions Analytics Geo Targeting Advanced" at bounding box center [166, 177] width 101 height 290
